Goal: Task Accomplishment & Management: Manage account settings

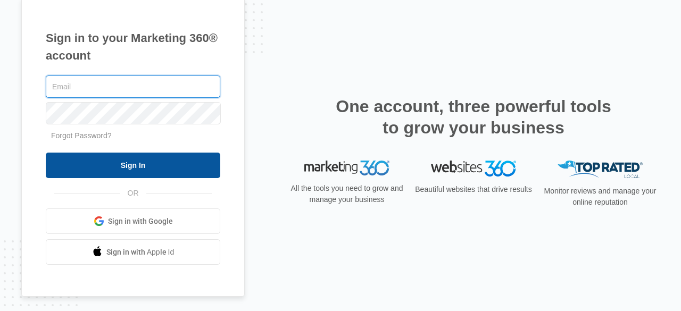
type input "[PERSON_NAME][EMAIL_ADDRESS][DOMAIN_NAME]"
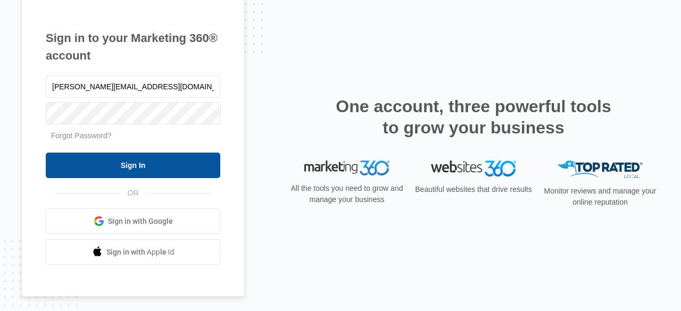
click at [194, 172] on input "Sign In" at bounding box center [133, 166] width 175 height 26
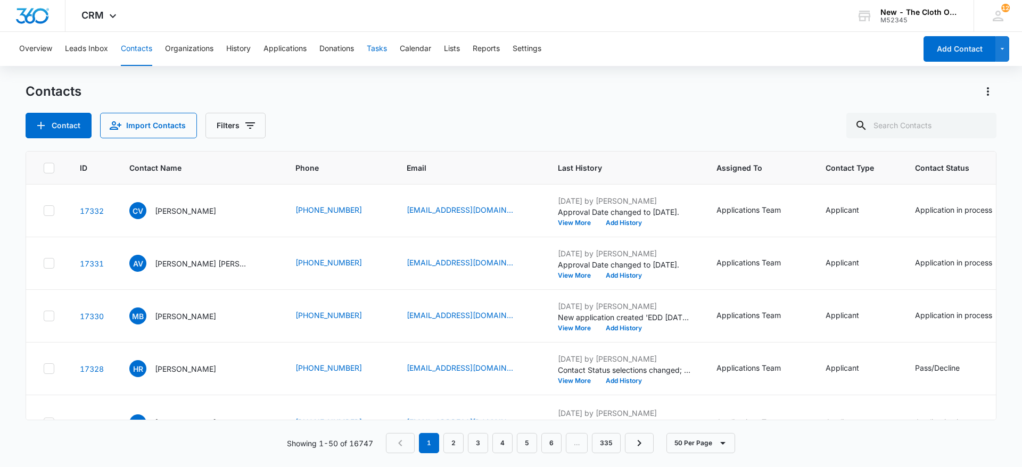
click at [382, 55] on button "Tasks" at bounding box center [377, 49] width 20 height 34
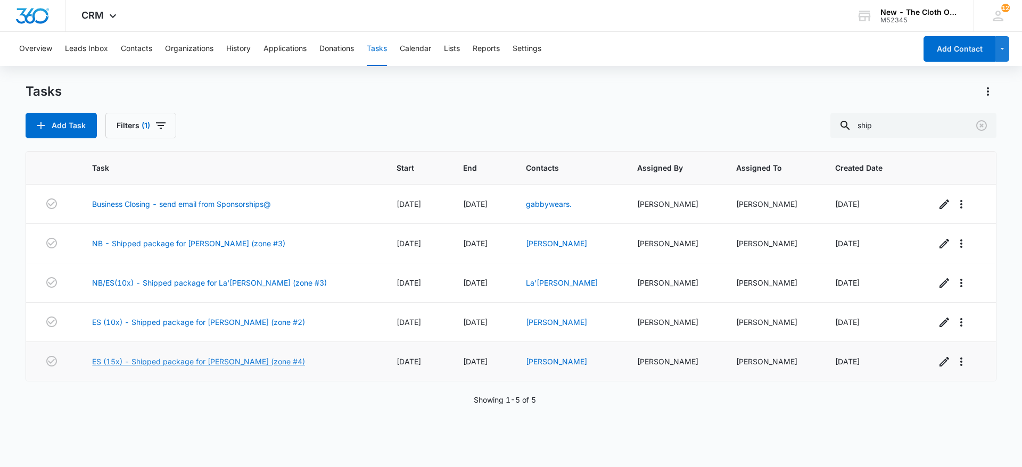
click at [290, 363] on link "ES (15x) - Shipped package for [PERSON_NAME] (zone #4)" at bounding box center [198, 361] width 213 height 11
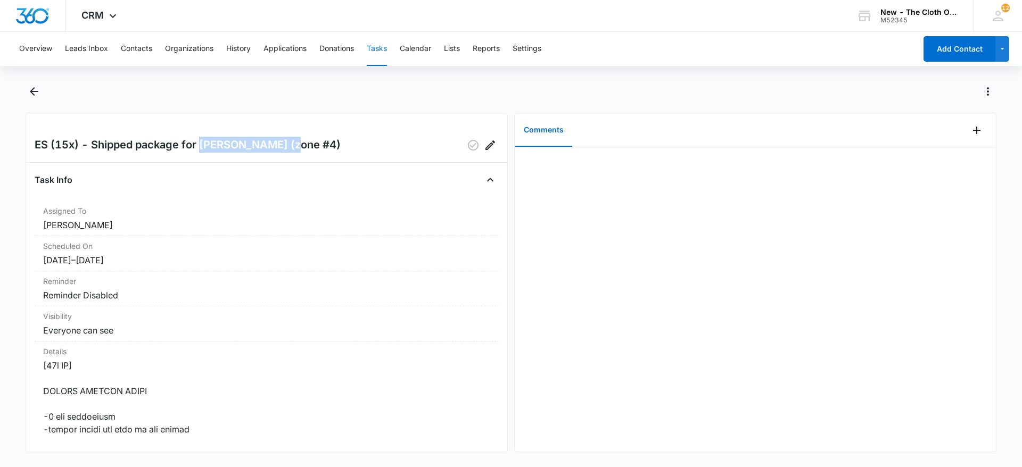
drag, startPoint x: 202, startPoint y: 146, endPoint x: 293, endPoint y: 146, distance: 90.5
click at [293, 146] on h2 "ES (15x) - Shipped package for [PERSON_NAME] (zone #4)" at bounding box center [188, 145] width 306 height 17
copy h2 "Shatiera Andrews"
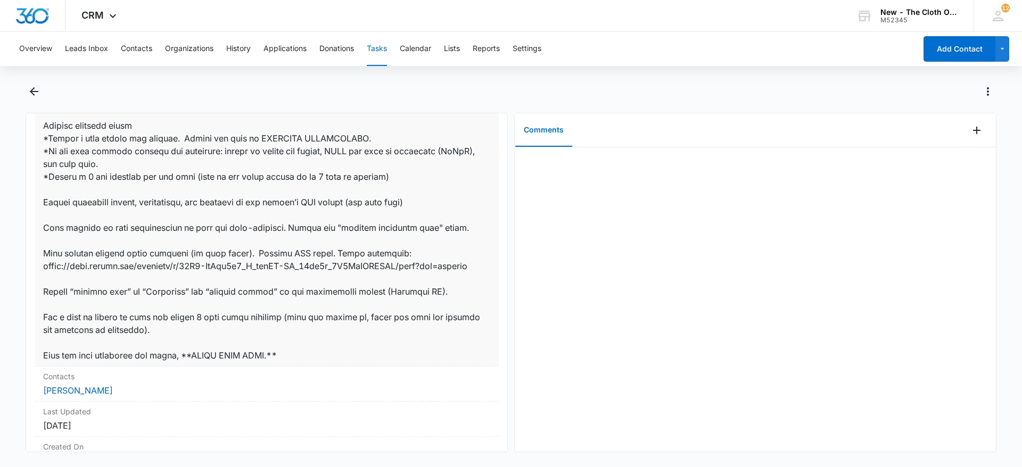
scroll to position [734, 0]
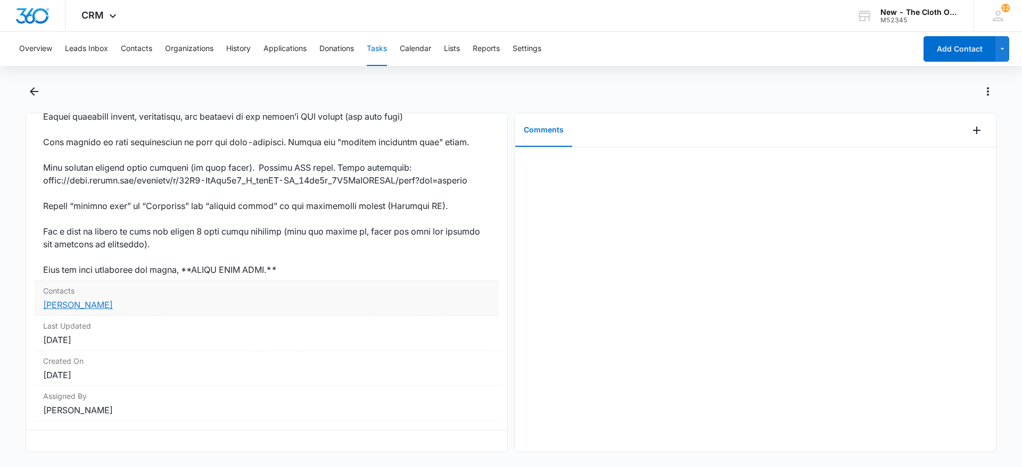
click at [67, 300] on link "Shatiera Andrews" at bounding box center [78, 305] width 70 height 11
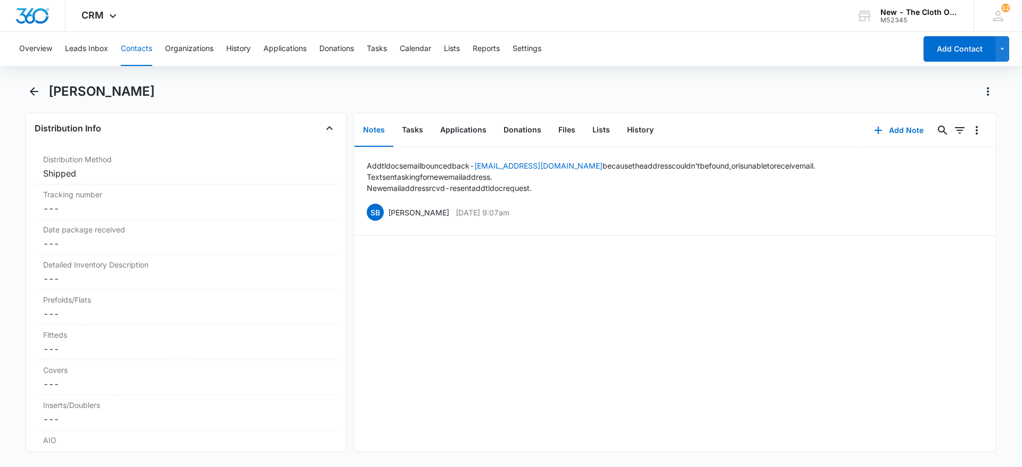
scroll to position [2486, 0]
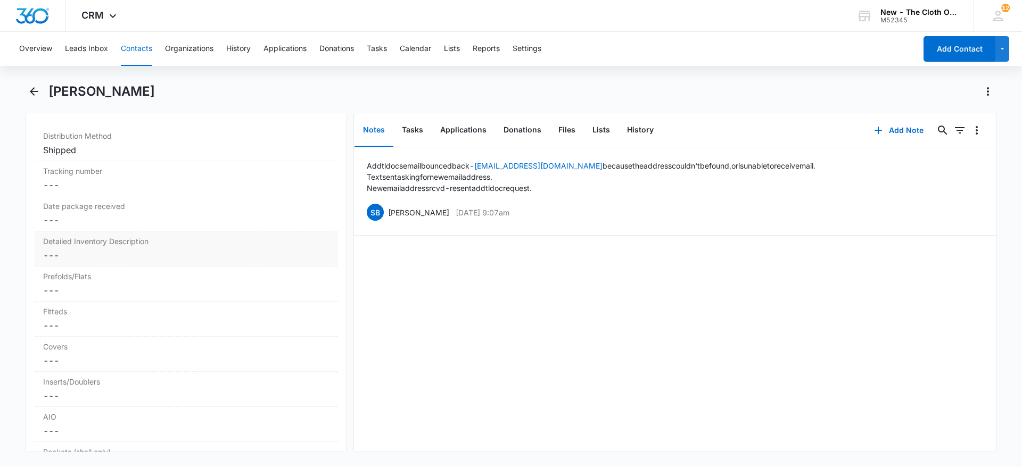
click at [123, 265] on div "Detailed Inventory Description Cancel Save Changes ---" at bounding box center [186, 249] width 303 height 35
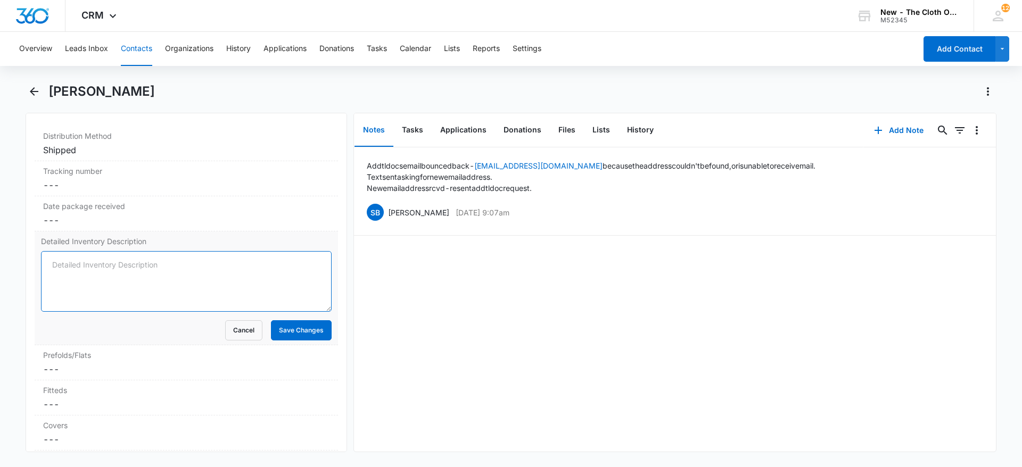
click at [123, 265] on textarea "Detailed Inventory Description" at bounding box center [186, 281] width 291 height 61
paste textarea "15 FLATS - Osocozy NEW 5 COVERS - Thirsties sz 3 (tulip x3 NEW, stepping stones…"
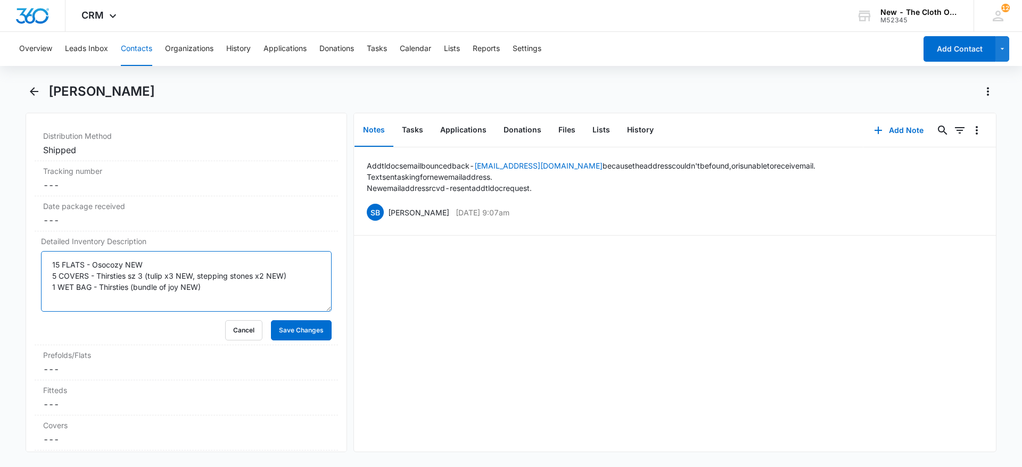
type textarea "15 FLATS - Osocozy NEW 5 COVERS - Thirsties sz 3 (tulip x3 NEW, stepping stones…"
click at [332, 306] on div "Remove SA Shatiera Andrews Contact Info Name Cancel Save Changes Shatiera Andre…" at bounding box center [187, 283] width 322 height 340
click at [309, 318] on form "15 FLATS - Osocozy NEW 5 COVERS - Thirsties sz 3 (tulip x3 NEW, stepping stones…" at bounding box center [186, 295] width 291 height 89
click at [308, 330] on button "Save Changes" at bounding box center [301, 330] width 61 height 20
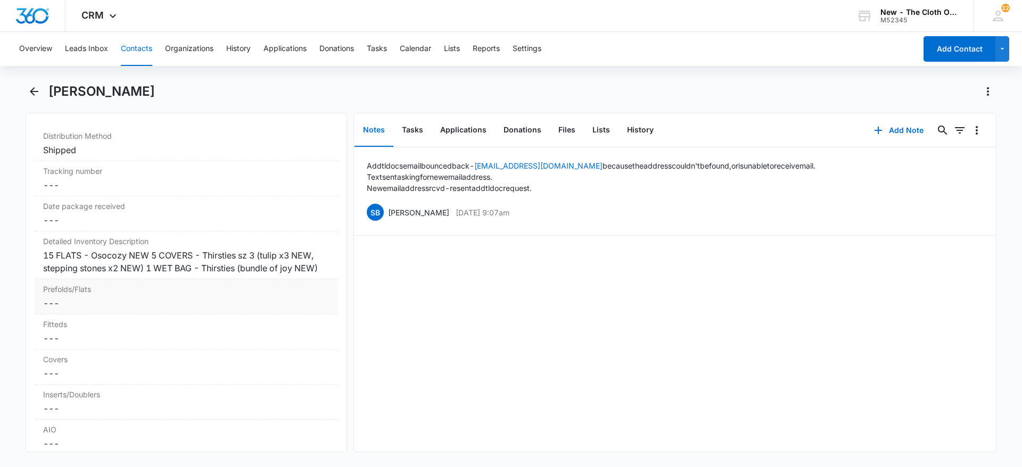
click at [99, 310] on dd "Cancel Save Changes ---" at bounding box center [186, 303] width 286 height 13
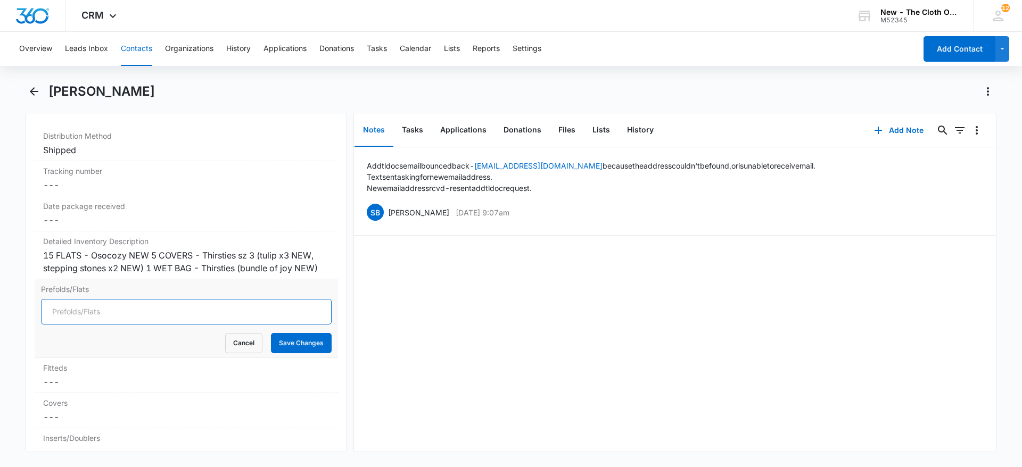
click at [84, 325] on input "Prefolds/Flats" at bounding box center [186, 312] width 291 height 26
type input "15"
click at [288, 349] on button "Save Changes" at bounding box center [301, 343] width 61 height 20
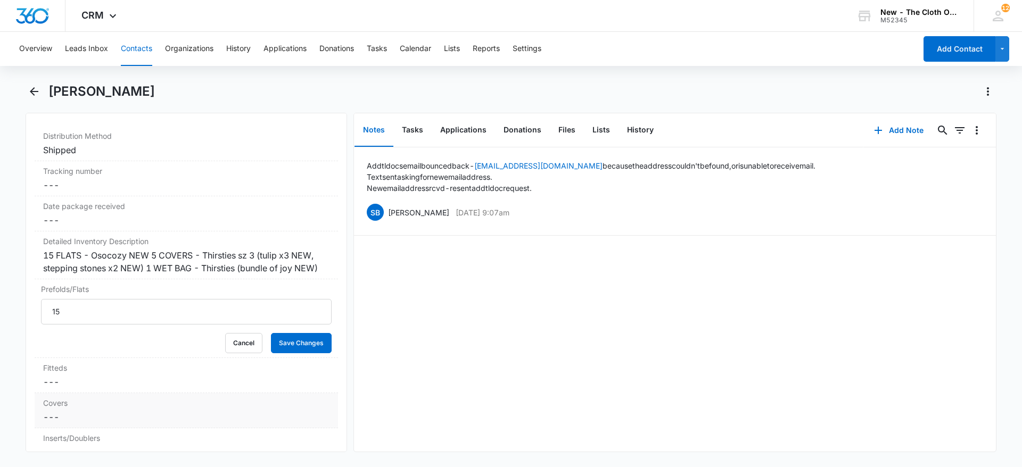
click at [55, 423] on dl "Distribution Method Cancel Save Changes Shipped Tracking number Cancel Save Cha…" at bounding box center [186, 400] width 303 height 548
click at [59, 380] on dd "Cancel Save Changes ---" at bounding box center [186, 373] width 286 height 13
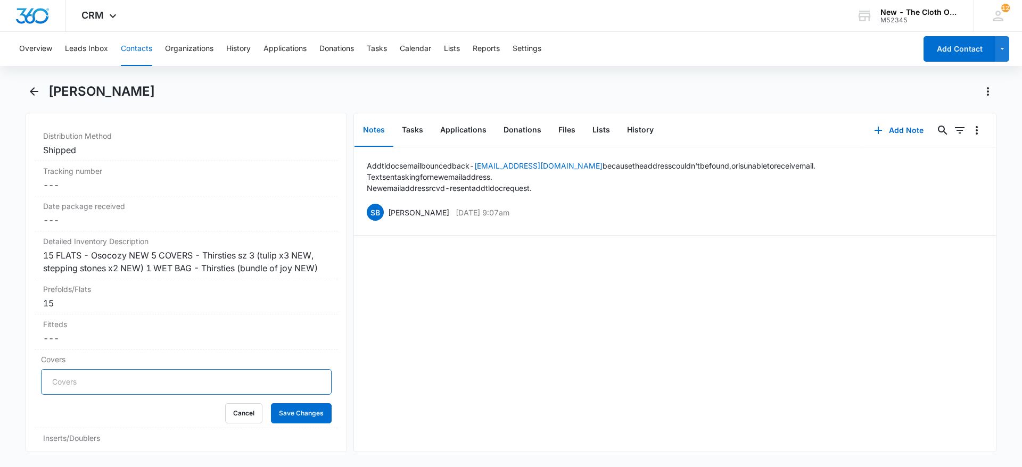
click at [59, 394] on input "Covers" at bounding box center [186, 382] width 291 height 26
type input "5"
click at [271, 404] on button "Save Changes" at bounding box center [301, 414] width 61 height 20
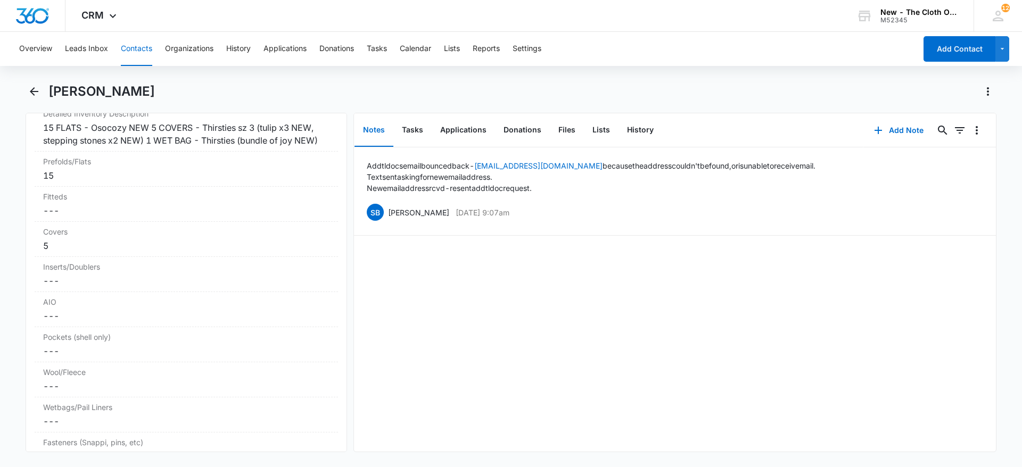
scroll to position [2645, 0]
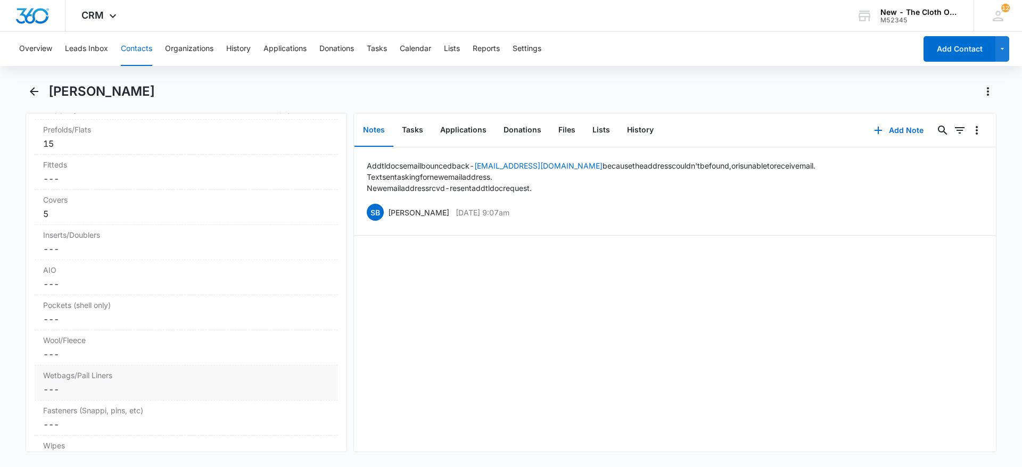
click at [105, 396] on dd "Cancel Save Changes ---" at bounding box center [186, 389] width 286 height 13
click at [65, 411] on input "Wetbags/Pail Liners" at bounding box center [186, 398] width 291 height 26
type input "1"
click at [301, 434] on button "Save Changes" at bounding box center [301, 430] width 61 height 20
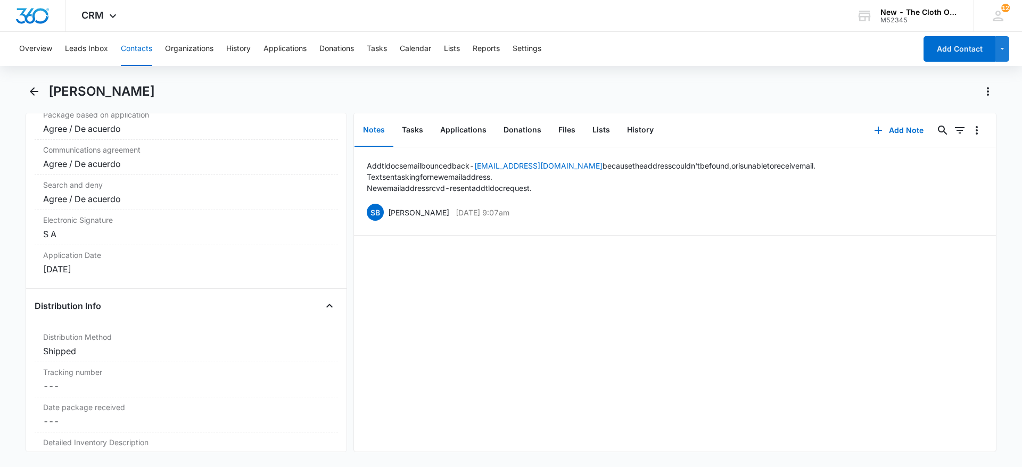
scroll to position [2273, 0]
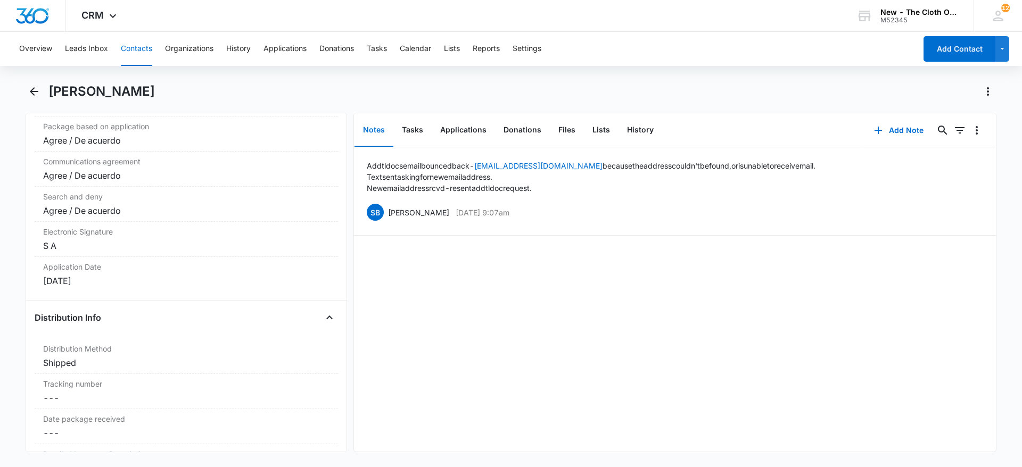
click at [107, 92] on h1 "[PERSON_NAME]" at bounding box center [101, 92] width 106 height 16
copy div "Shatiera Andrews Remove"
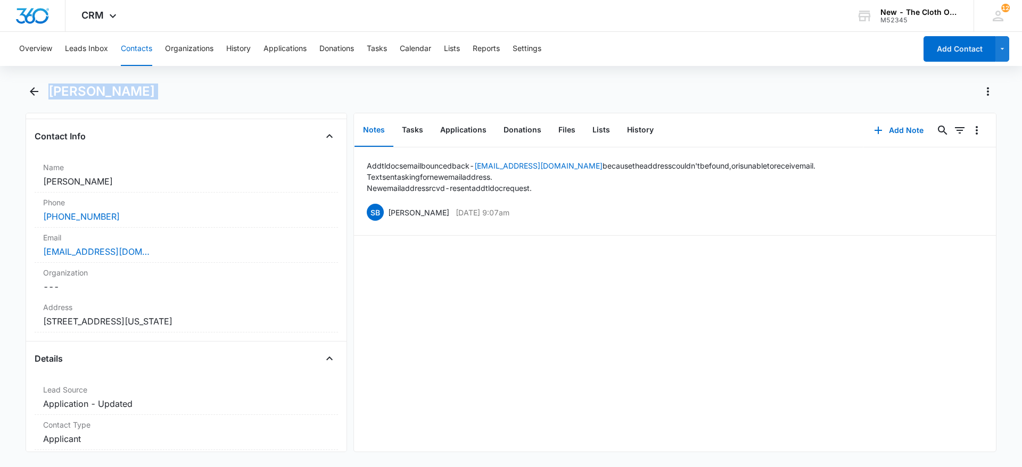
scroll to position [171, 0]
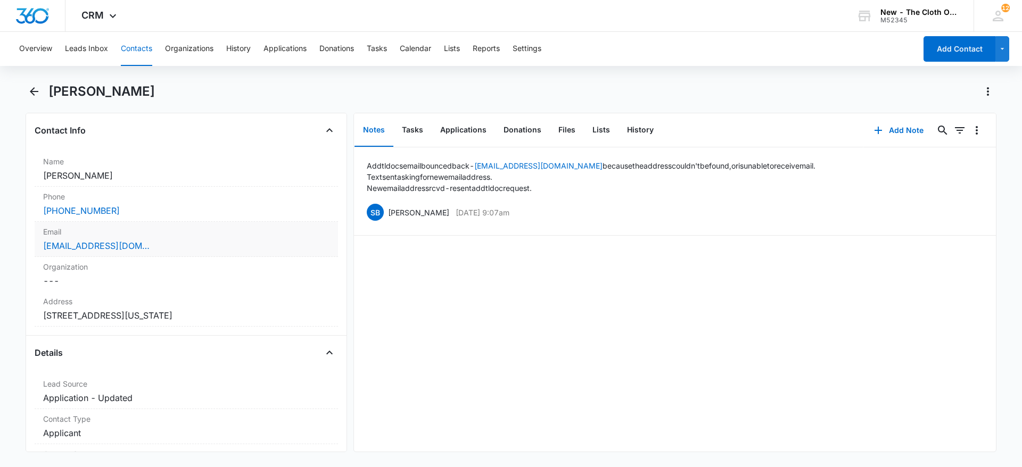
click at [198, 243] on div "shatieraandrews@gmail.com" at bounding box center [186, 246] width 286 height 13
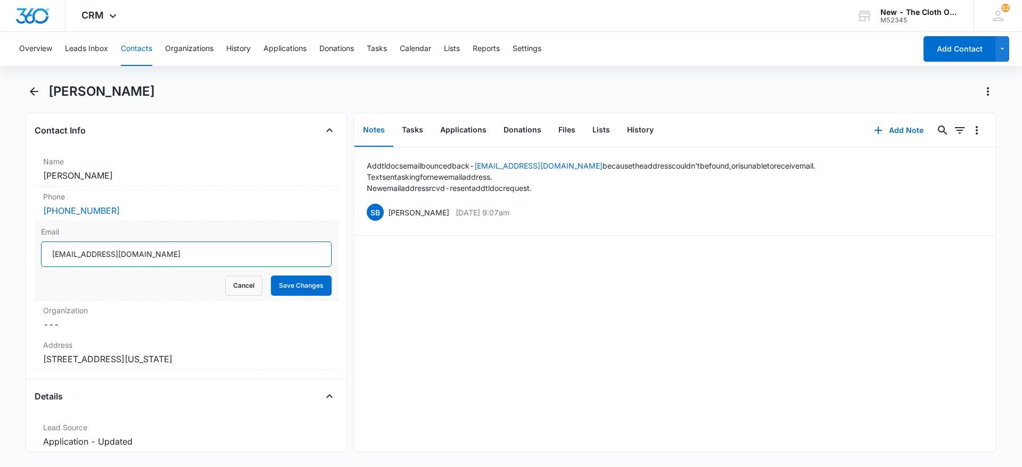
click at [198, 243] on input "shatieraandrews@gmail.com" at bounding box center [186, 255] width 291 height 26
click at [226, 283] on button "Cancel" at bounding box center [243, 286] width 37 height 20
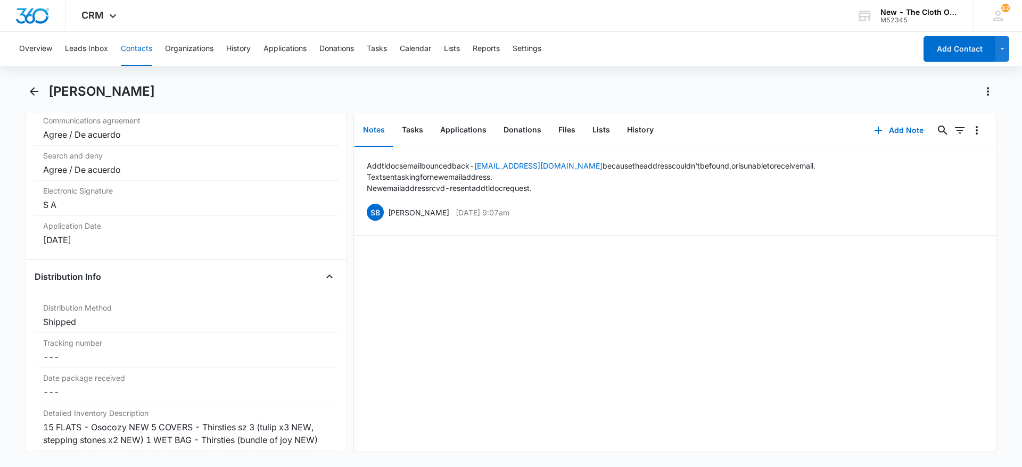
scroll to position [2585, 0]
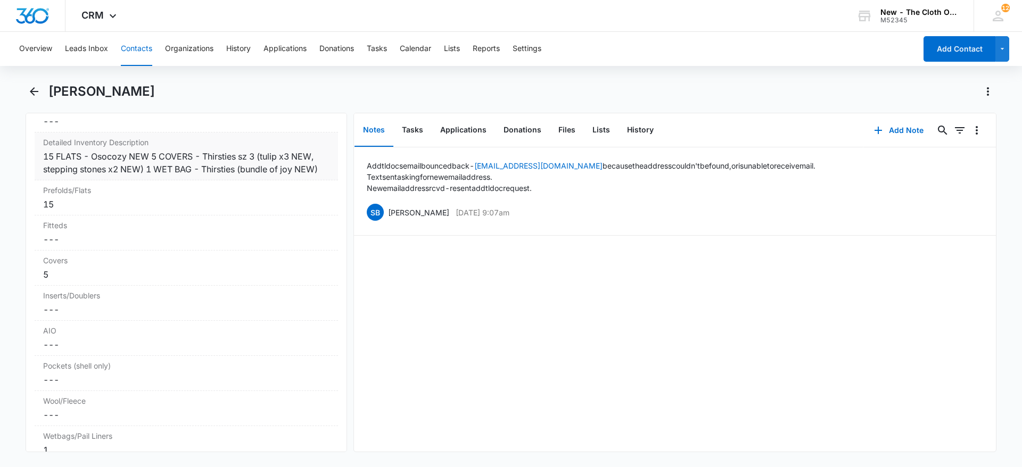
click at [259, 176] on div "15 FLATS - Osocozy NEW 5 COVERS - Thirsties sz 3 (tulip x3 NEW, stepping stones…" at bounding box center [186, 163] width 286 height 26
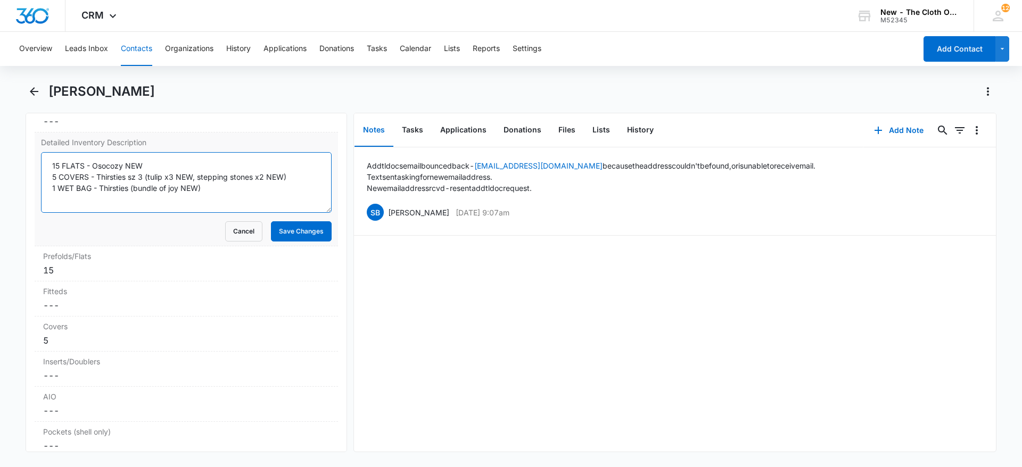
click at [259, 185] on textarea "15 FLATS - Osocozy NEW 5 COVERS - Thirsties sz 3 (tulip x3 NEW, stepping stones…" at bounding box center [186, 182] width 291 height 61
type textarea "15 FLATS - Osocozy NEW 5 COVERS - Thirsties sz 3 (tulip x3 NEW, stepping stones…"
click at [189, 197] on textarea "15 FLATS - Osocozy NEW 5 COVERS - Thirsties sz 3 (tulip x3 NEW, stepping stones…" at bounding box center [186, 182] width 291 height 61
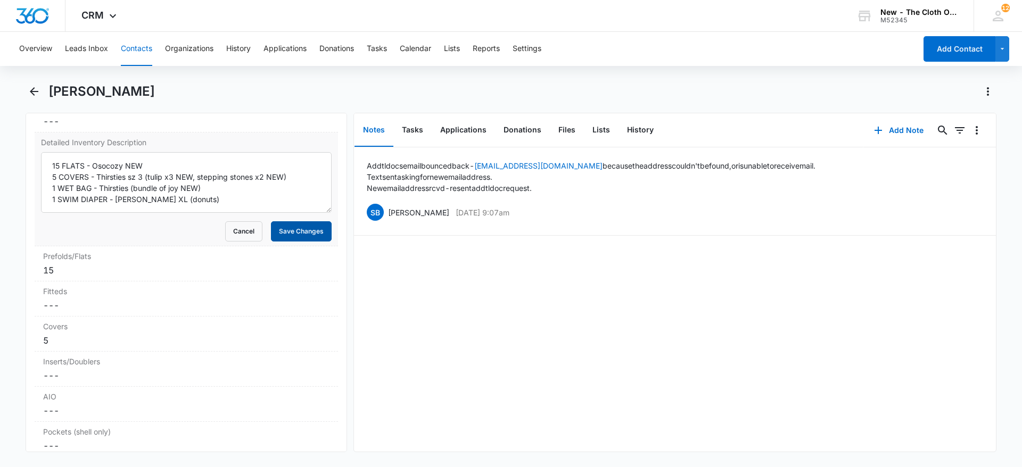
click at [308, 233] on button "Save Changes" at bounding box center [301, 231] width 61 height 20
